Goal: Find contact information: Find contact information

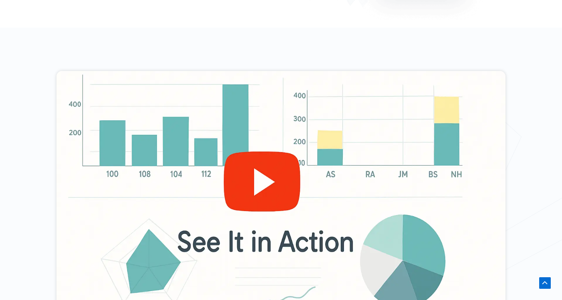
scroll to position [266, 0]
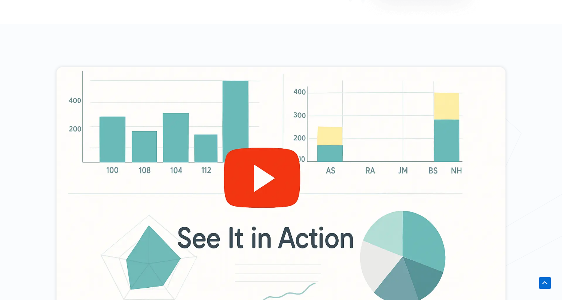
click at [252, 176] on div at bounding box center [280, 193] width 449 height 253
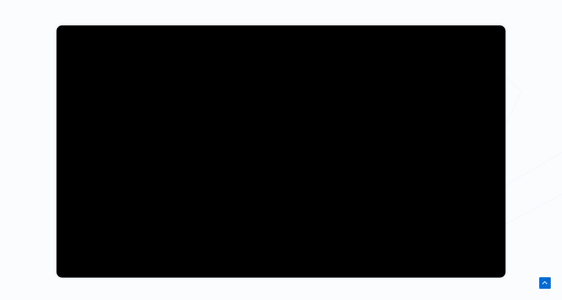
scroll to position [309, 0]
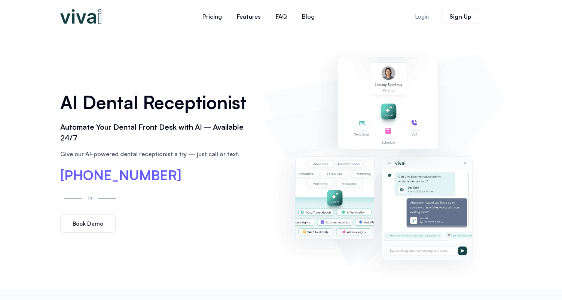
click at [126, 177] on span "[PHONE_NUMBER]" at bounding box center [120, 175] width 121 height 13
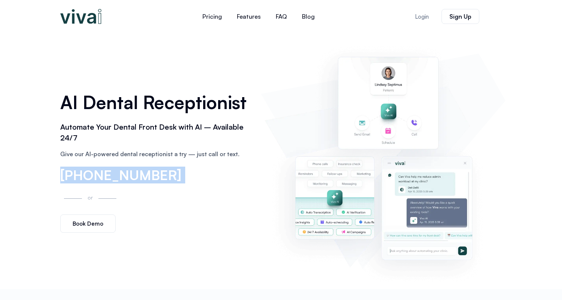
copy div "[PHONE_NUMBER] [PHONE_NUMBER]"
